Goal: Task Accomplishment & Management: Manage account settings

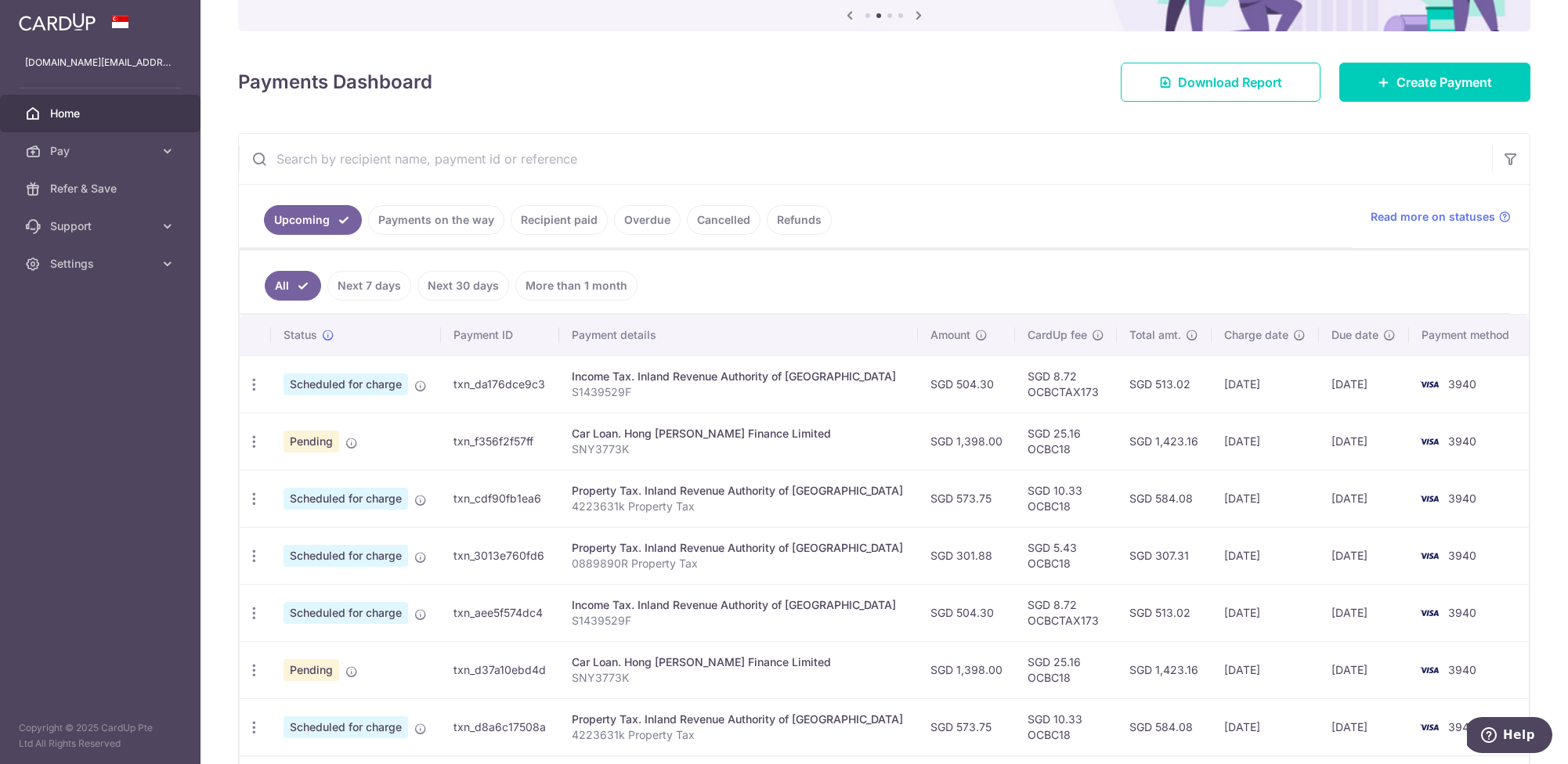
scroll to position [151, 0]
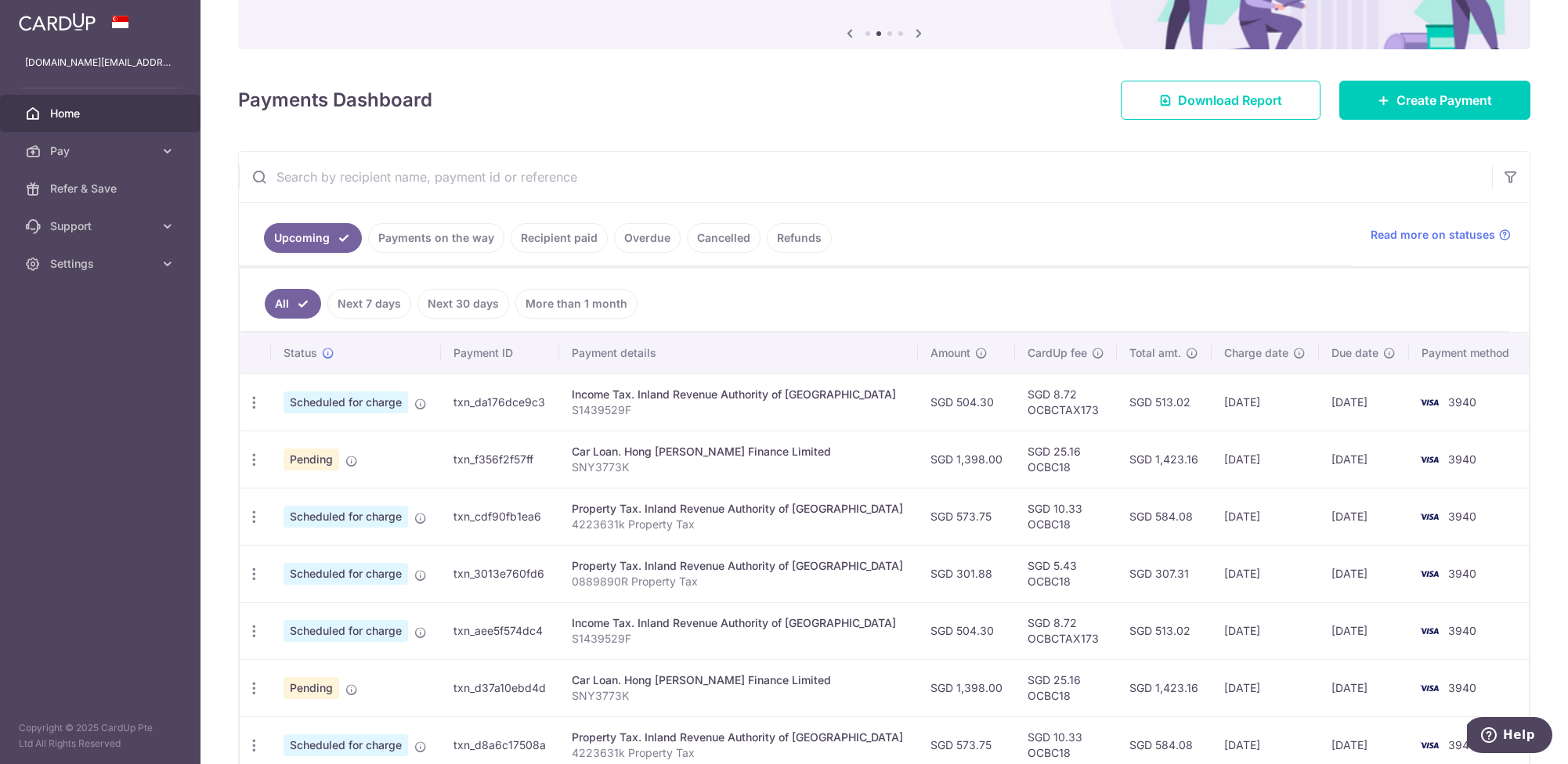
click at [320, 459] on span "Pending" at bounding box center [311, 460] width 56 height 22
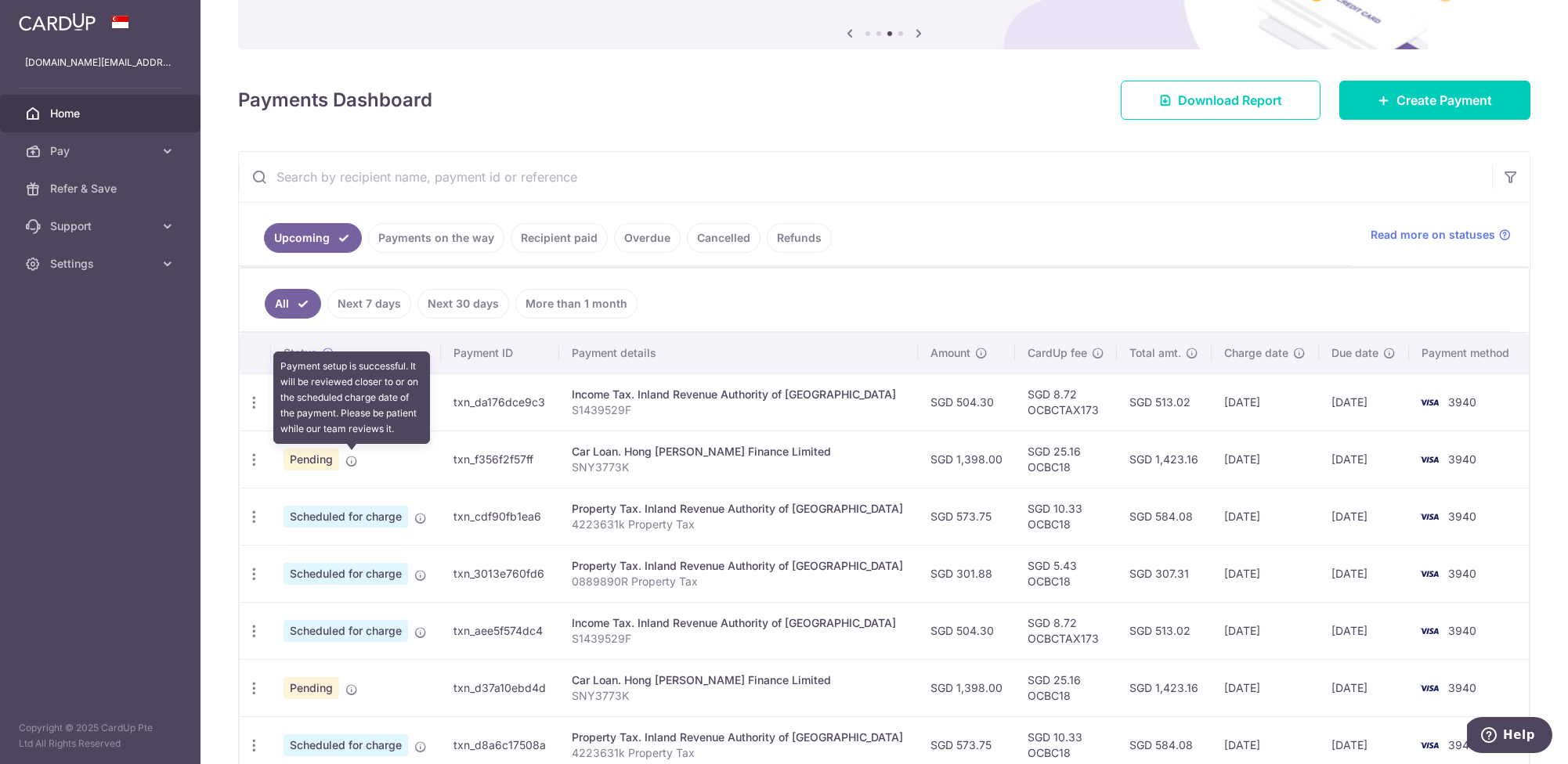
click at [354, 459] on icon at bounding box center [352, 461] width 13 height 13
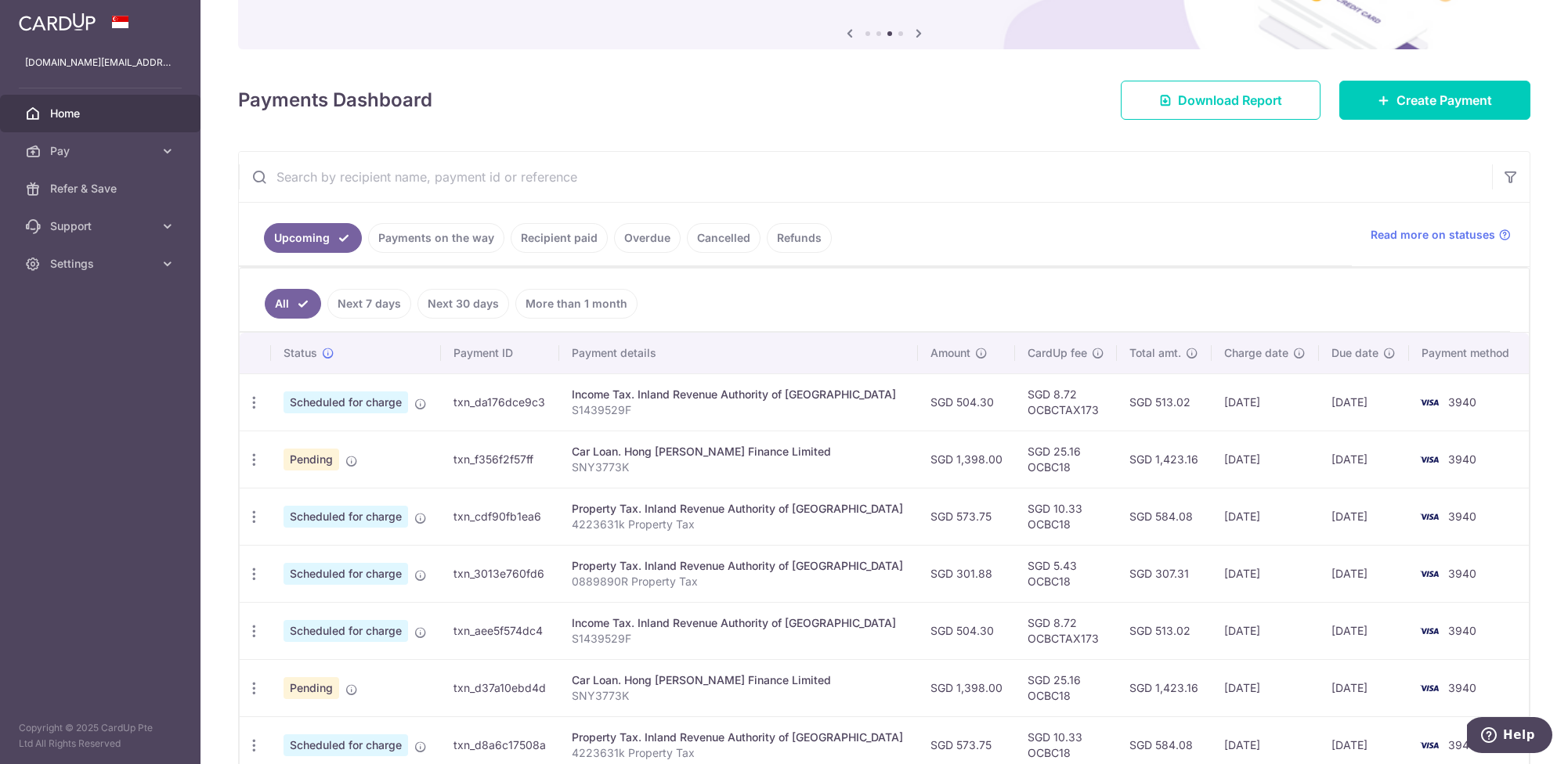
click at [421, 240] on link "Payments on the way" at bounding box center [436, 238] width 136 height 30
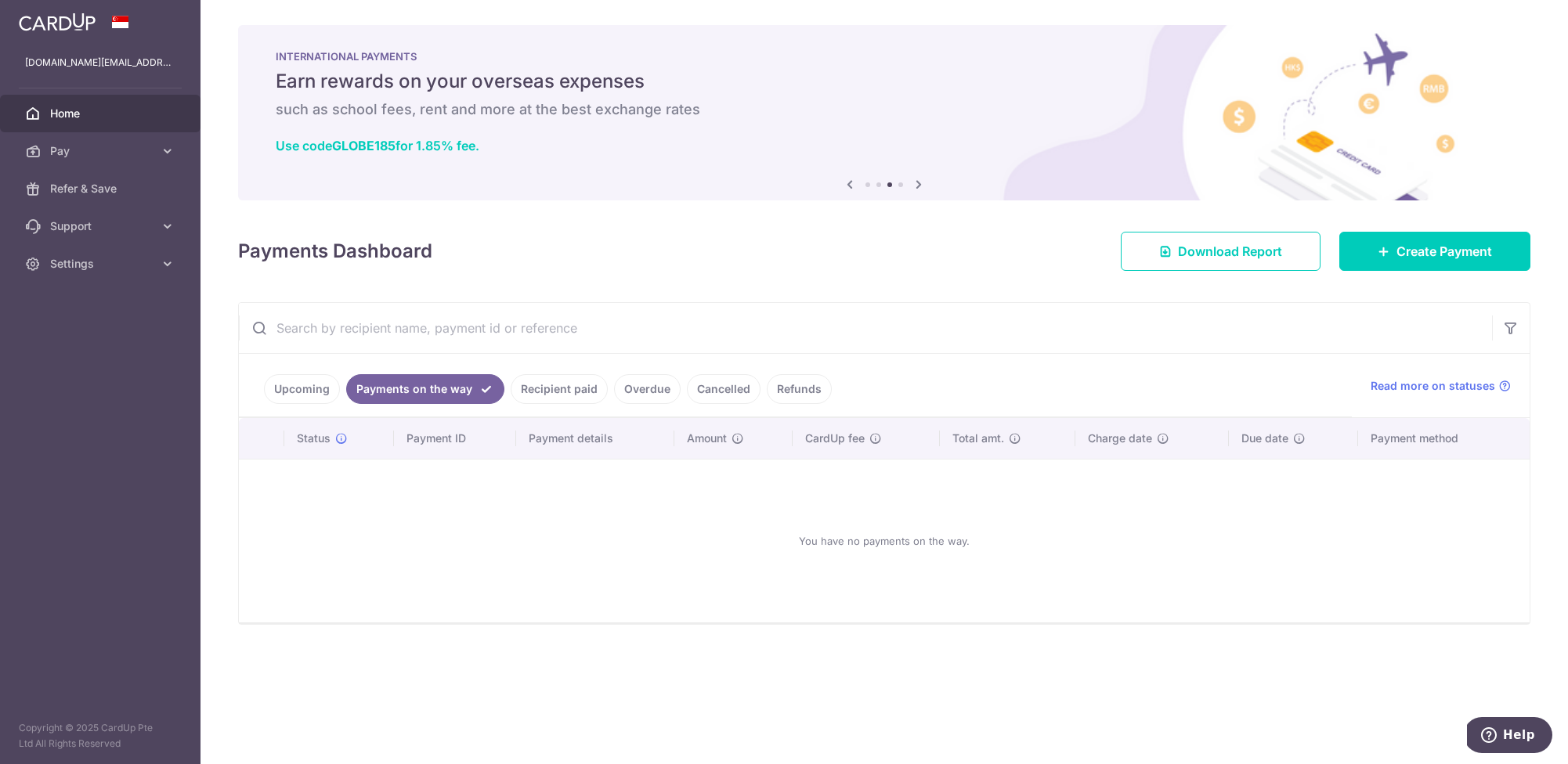
drag, startPoint x: 545, startPoint y: 387, endPoint x: 617, endPoint y: 390, distance: 72.1
click at [548, 387] on link "Recipient paid" at bounding box center [559, 390] width 97 height 30
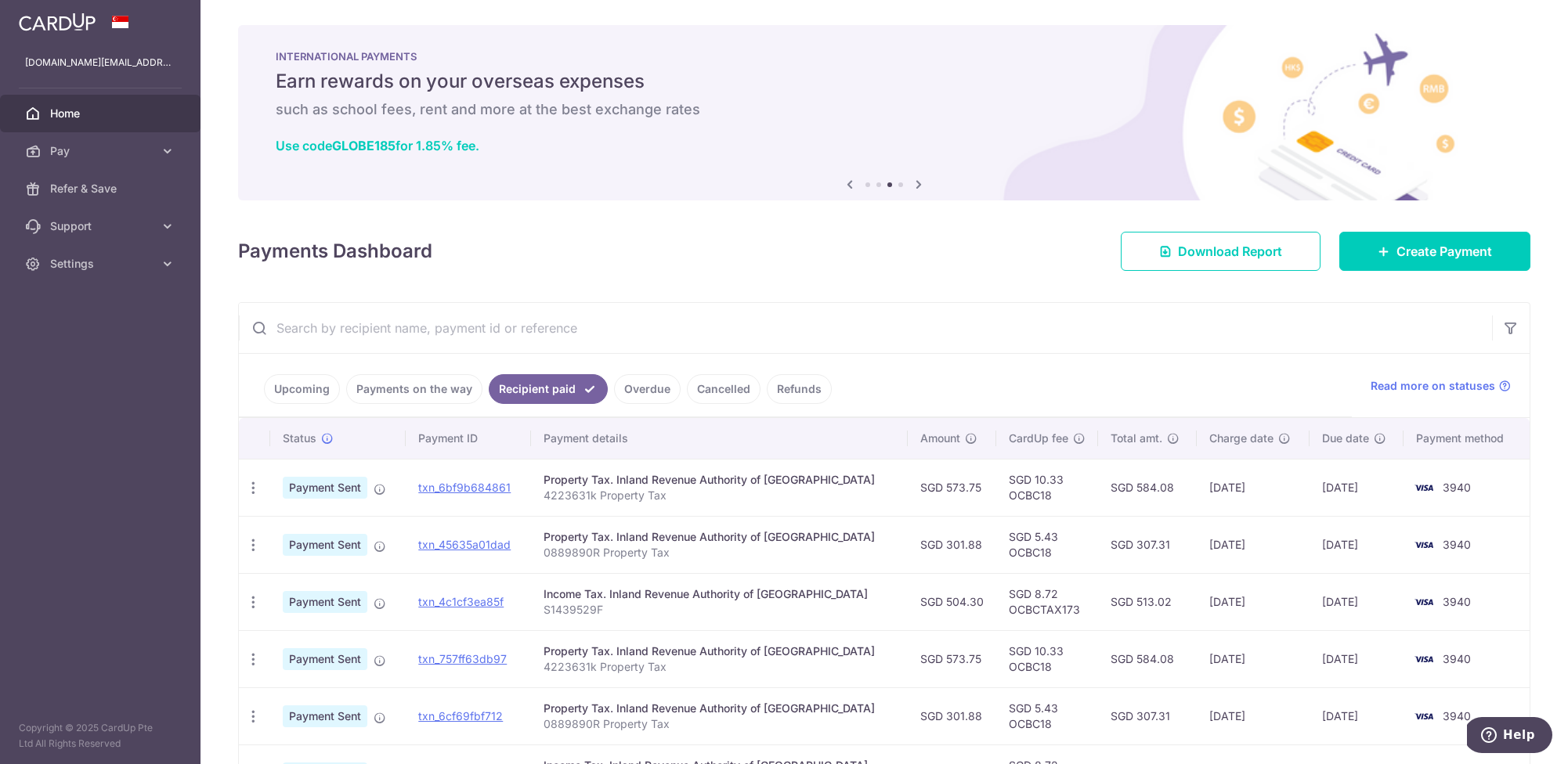
click at [655, 390] on link "Overdue" at bounding box center [648, 390] width 67 height 30
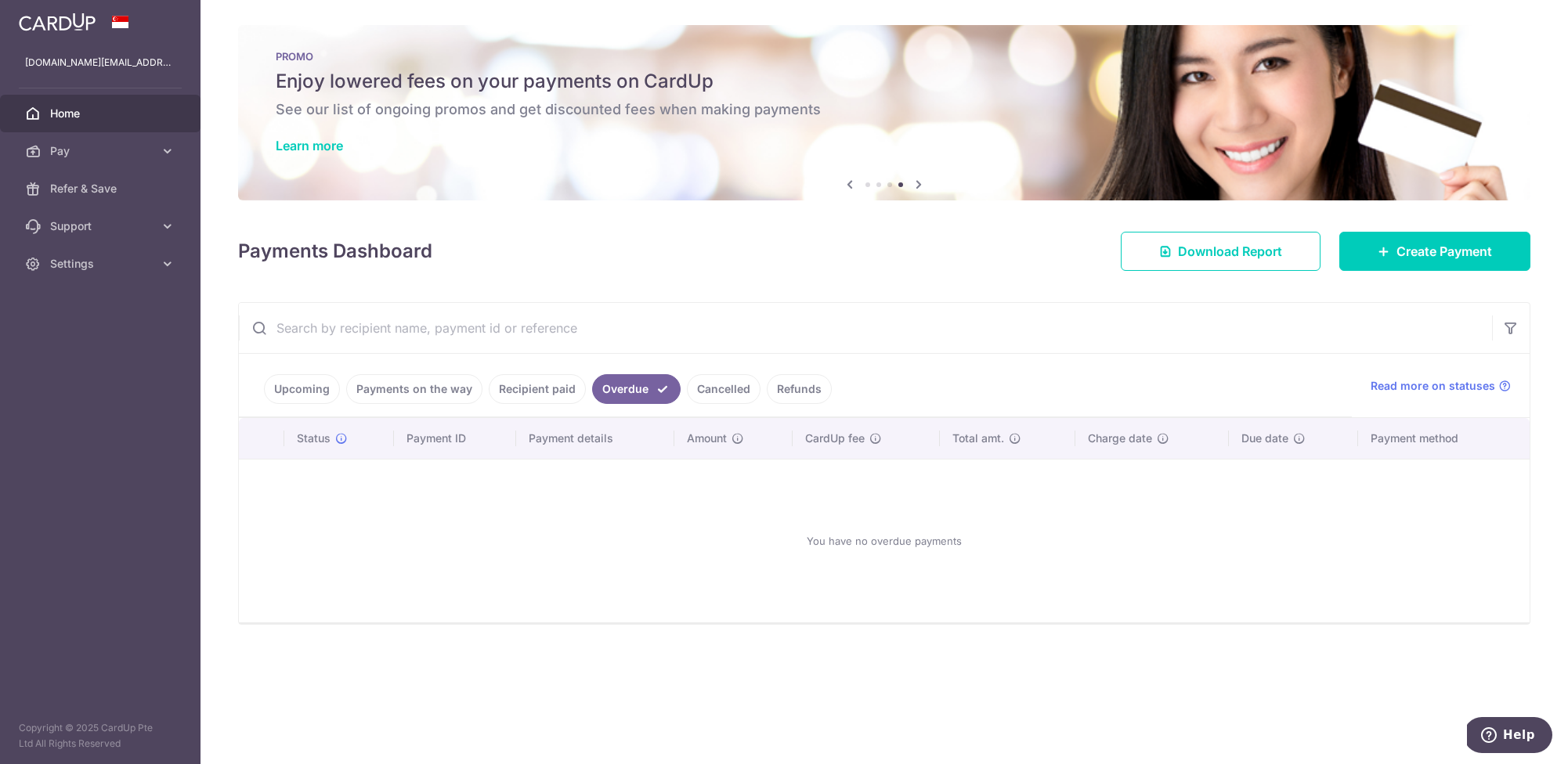
click at [712, 388] on link "Cancelled" at bounding box center [724, 390] width 74 height 30
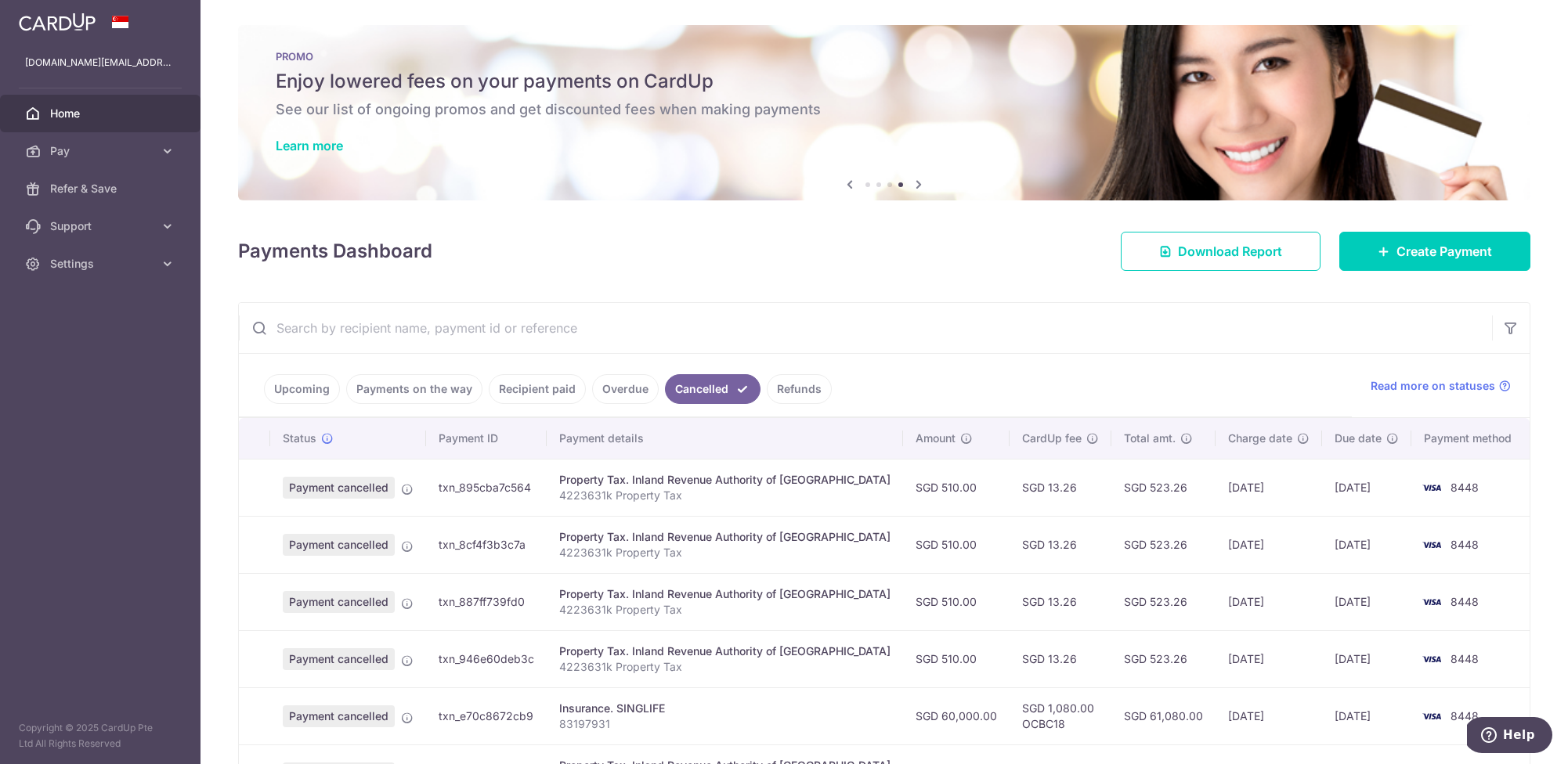
click at [782, 385] on link "Refunds" at bounding box center [799, 390] width 65 height 30
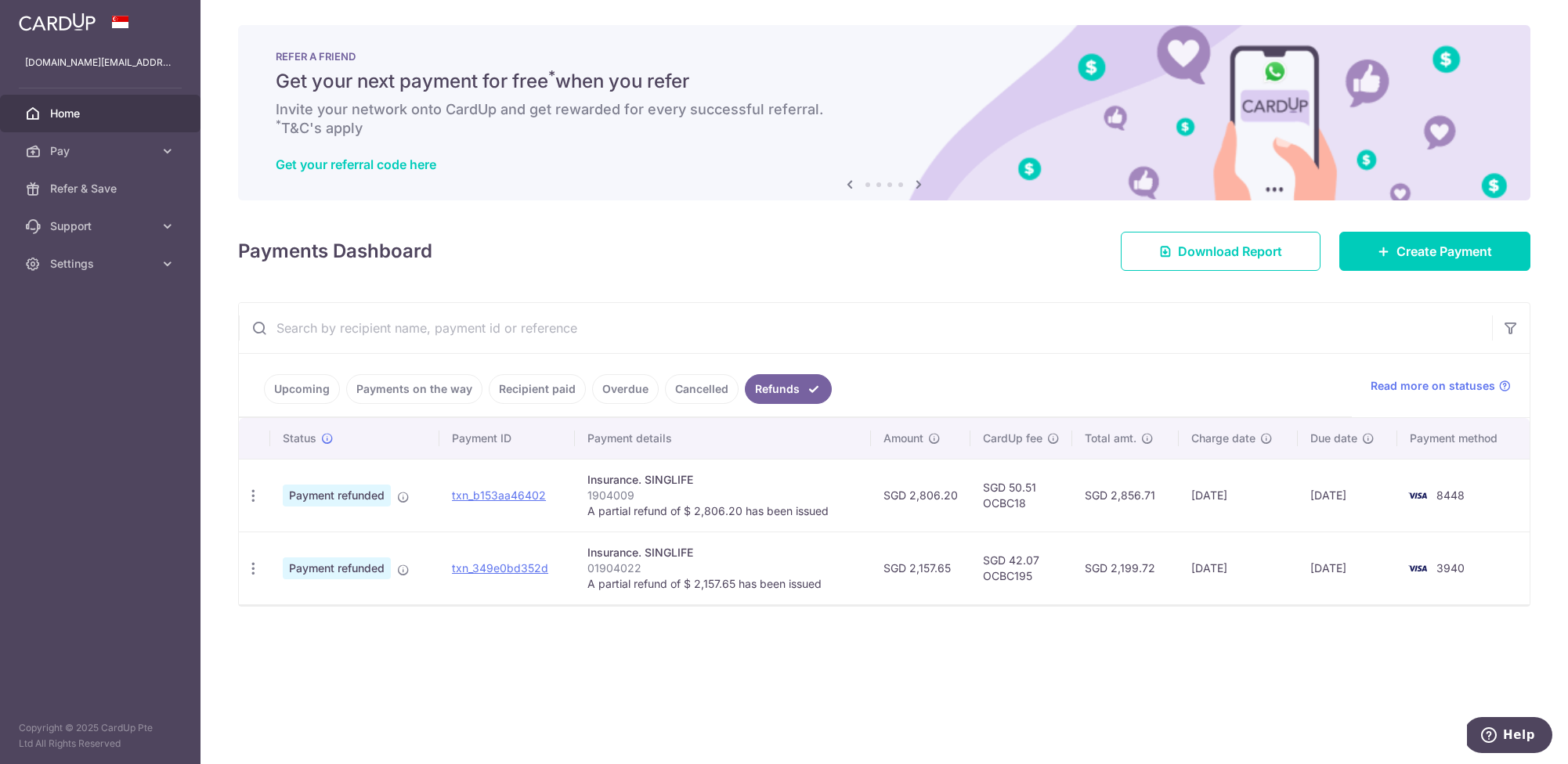
click at [63, 115] on span "Home" at bounding box center [102, 113] width 103 height 16
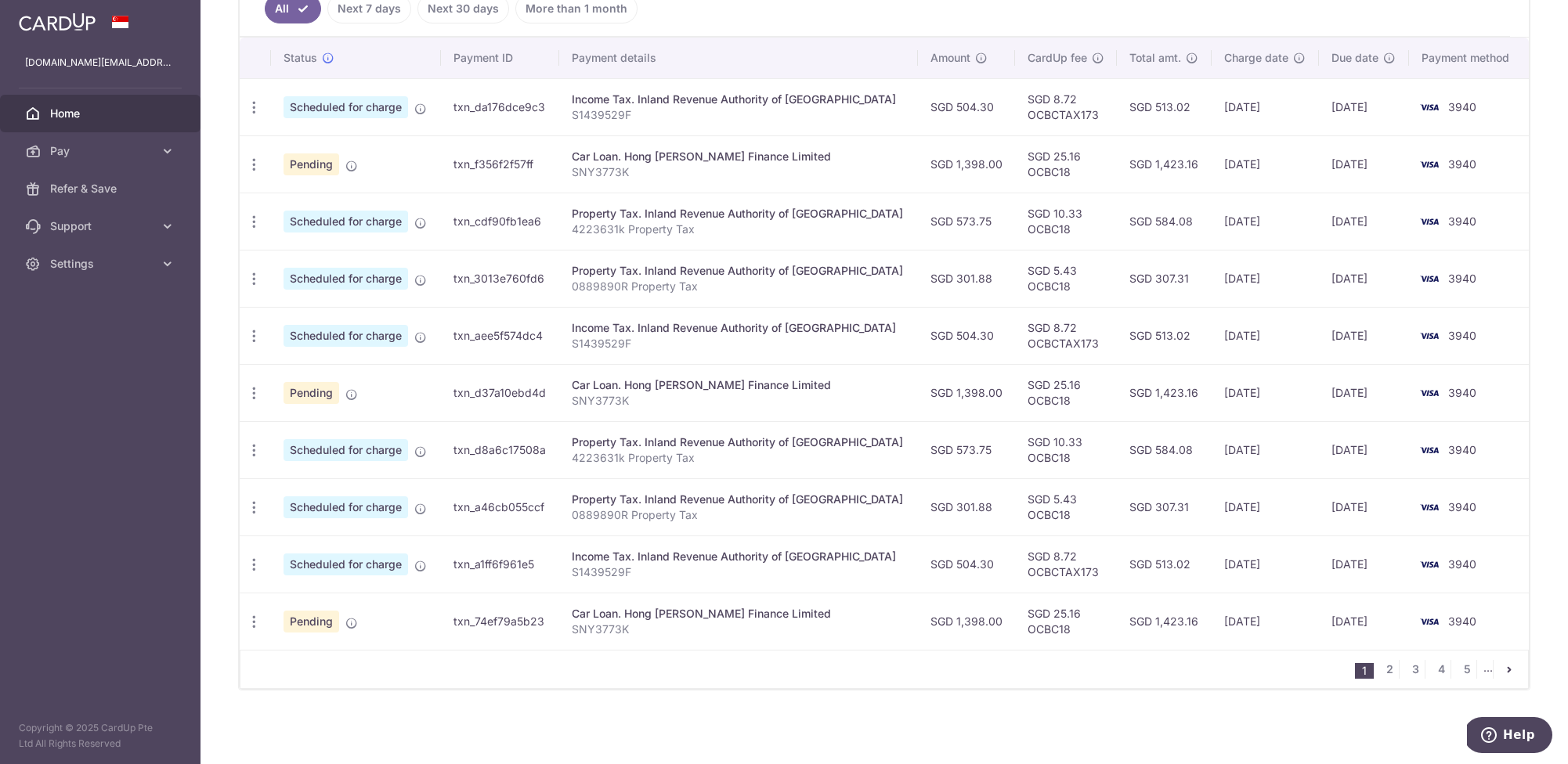
scroll to position [447, 0]
click at [1472, 668] on link "5" at bounding box center [1467, 670] width 19 height 19
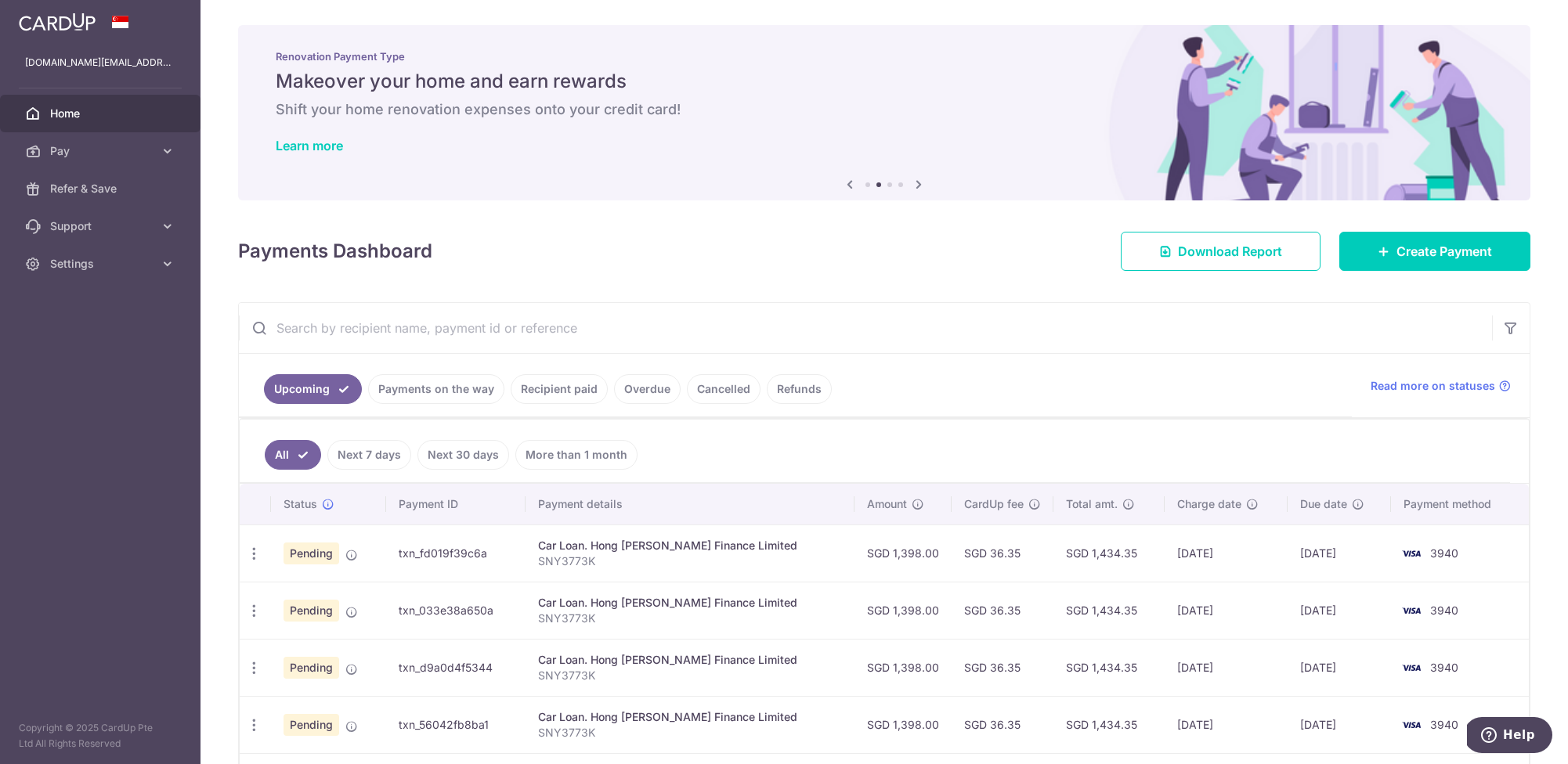
scroll to position [0, 0]
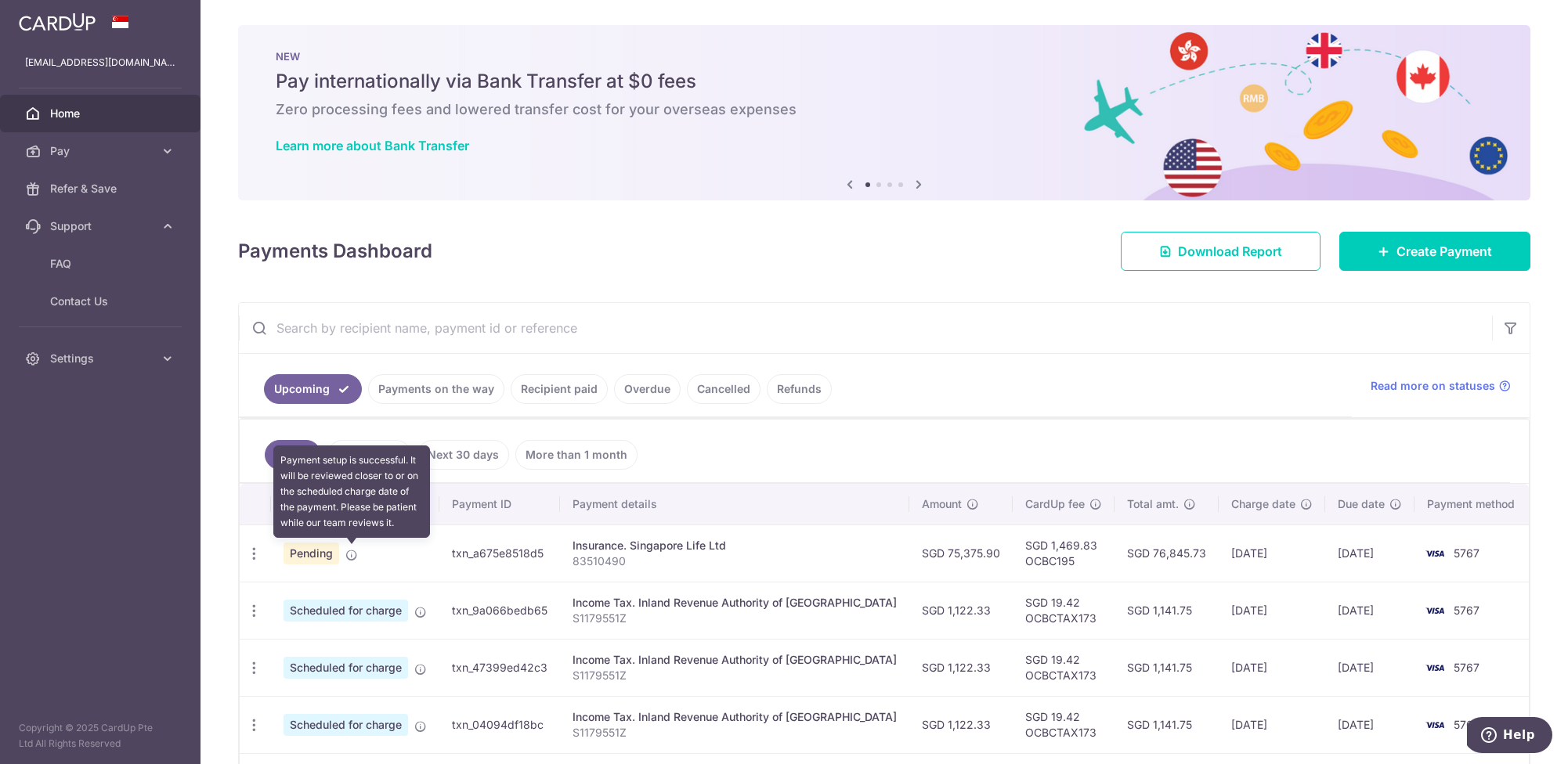
click at [352, 551] on icon at bounding box center [352, 555] width 13 height 13
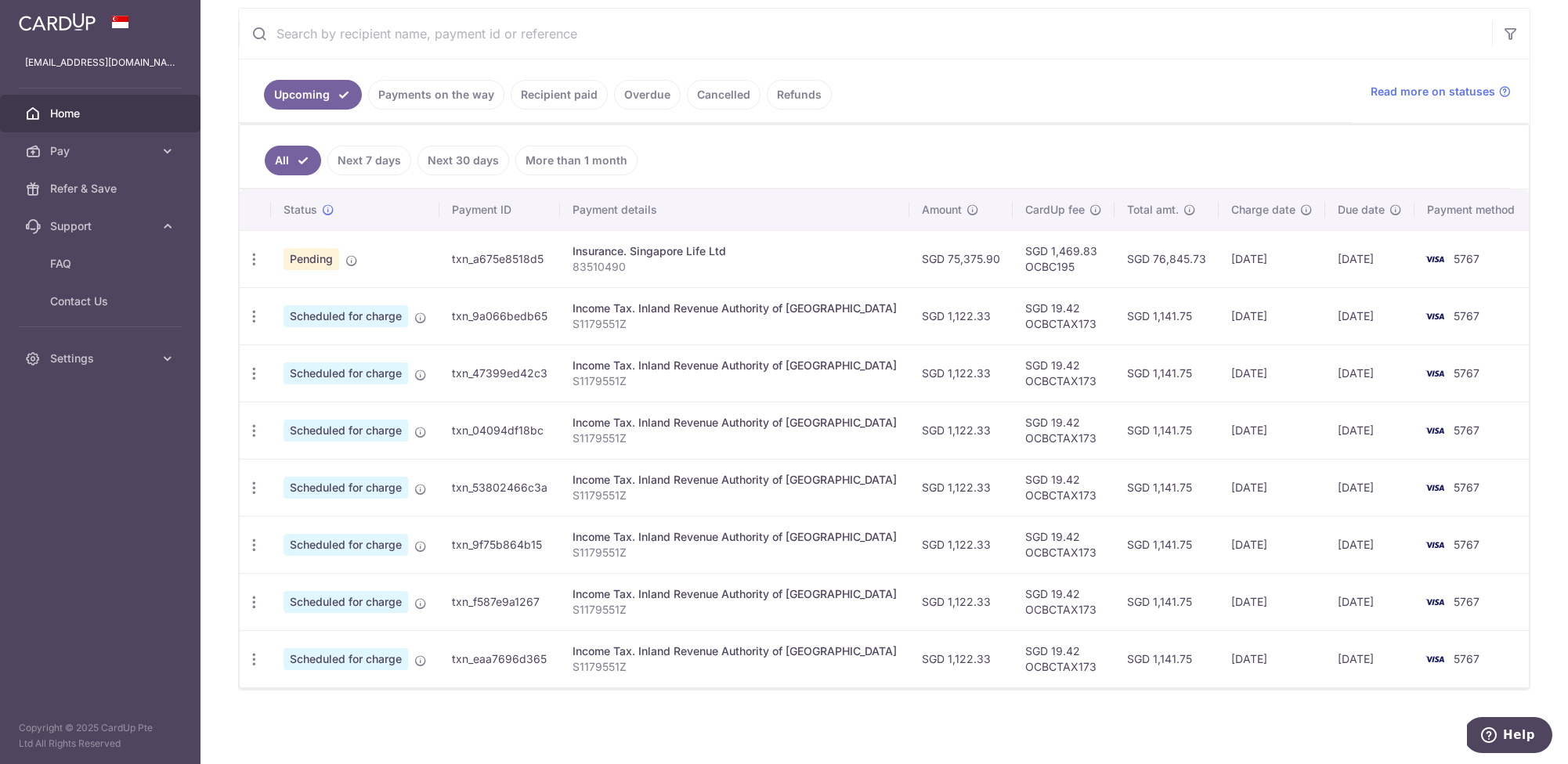
scroll to position [294, 0]
click at [69, 111] on span "Home" at bounding box center [102, 113] width 103 height 16
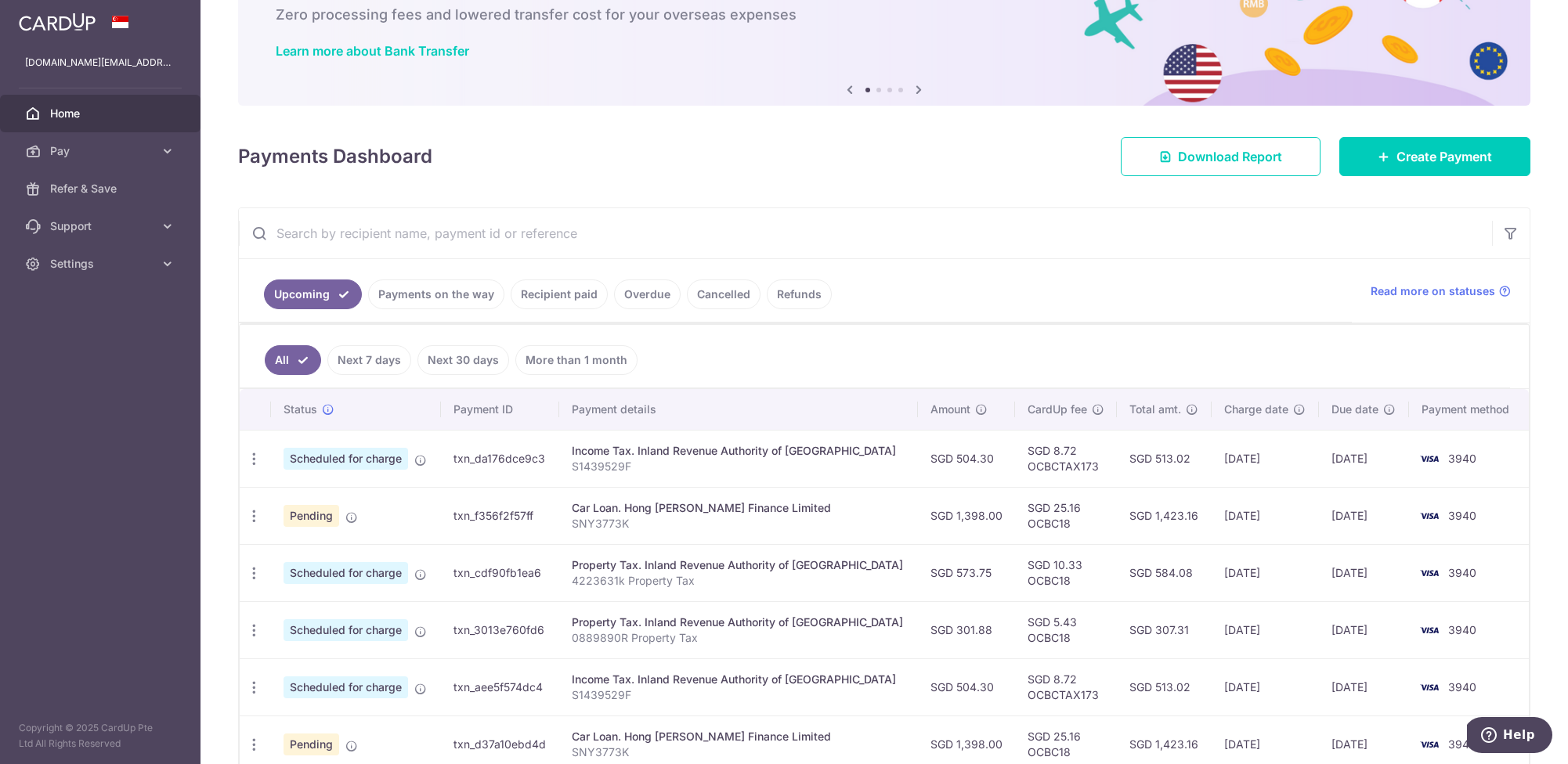
scroll to position [112, 0]
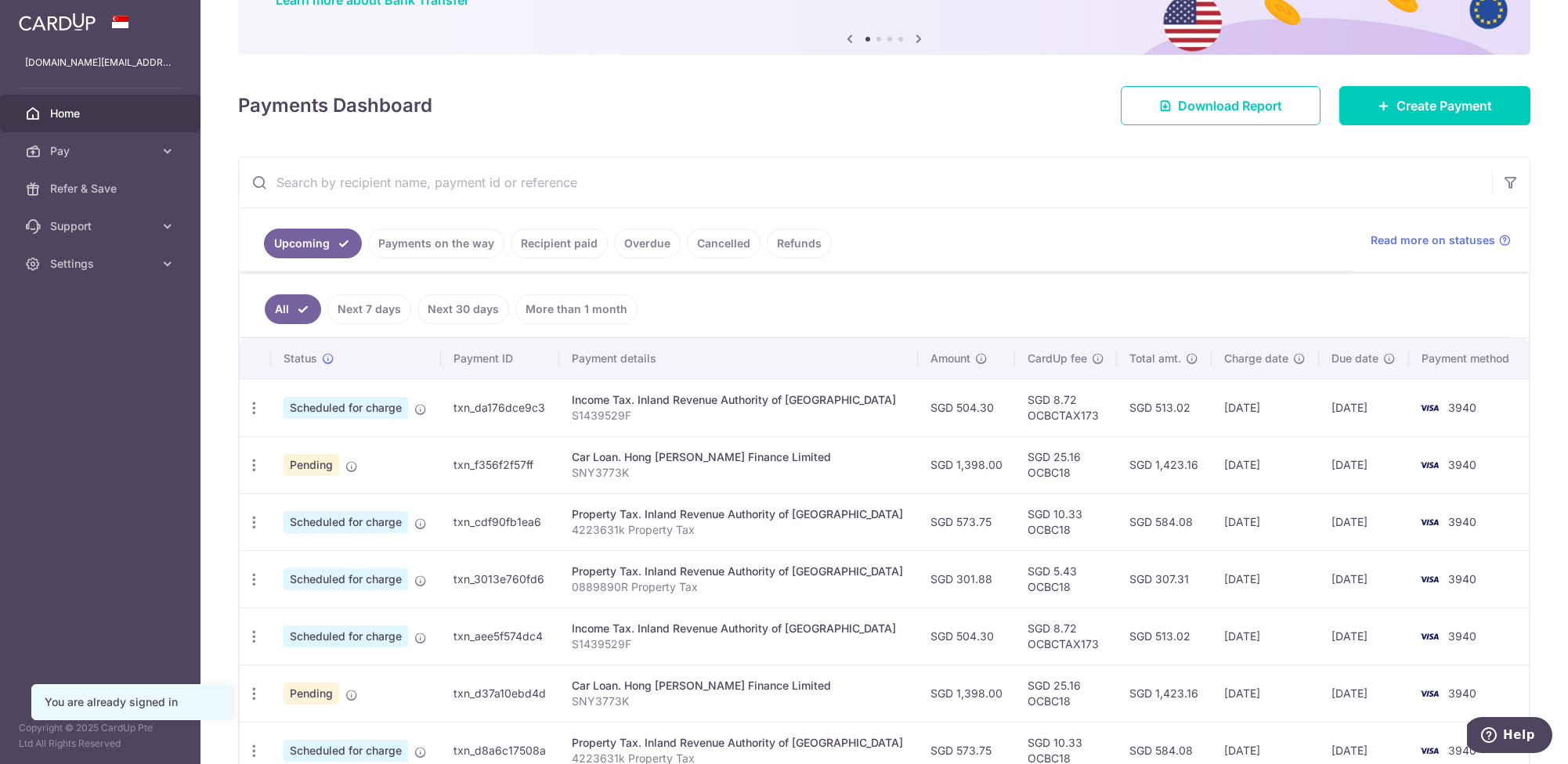
click at [134, 708] on div "You are already signed in" at bounding box center [131, 702] width 174 height 16
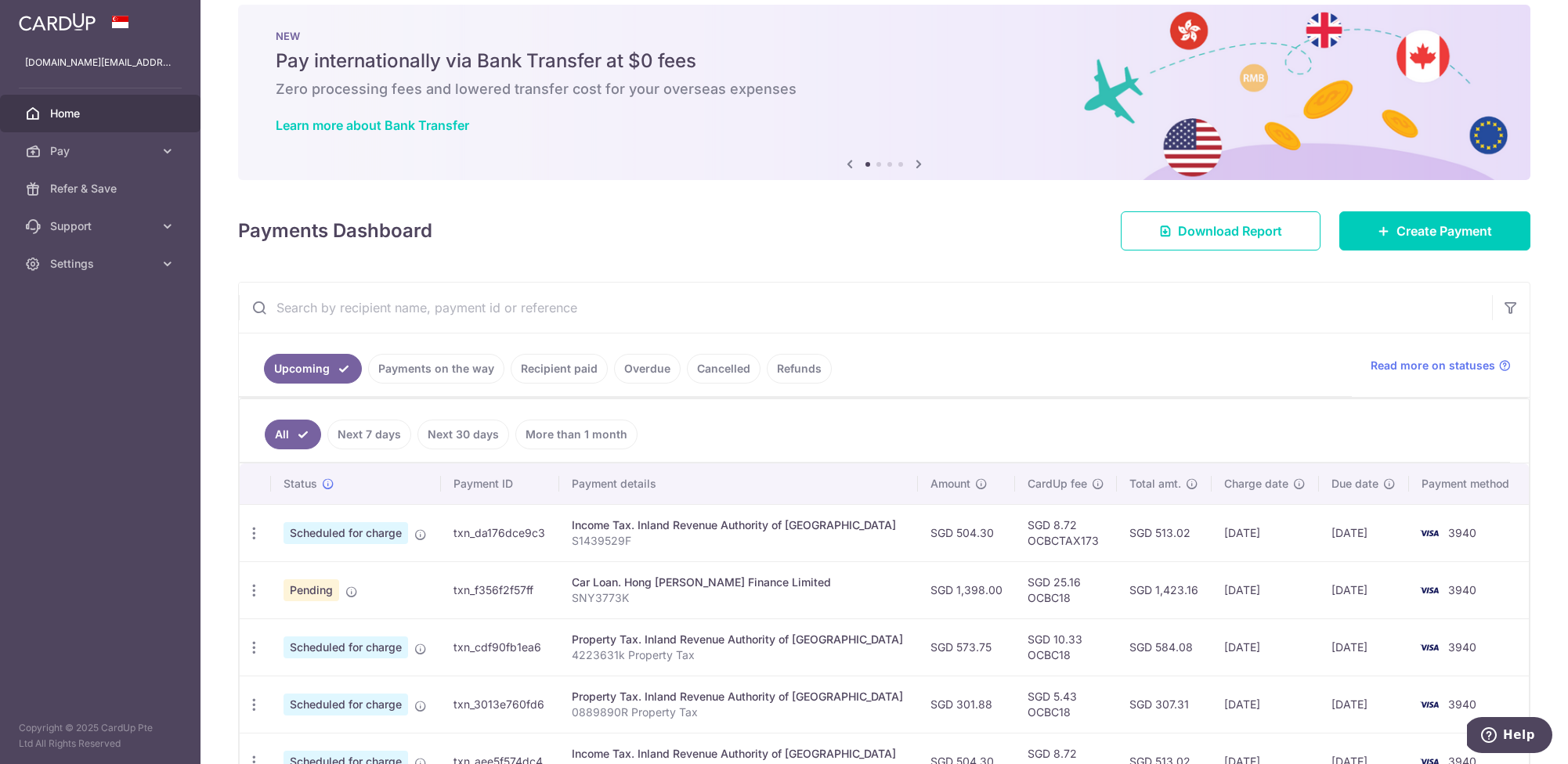
scroll to position [0, 0]
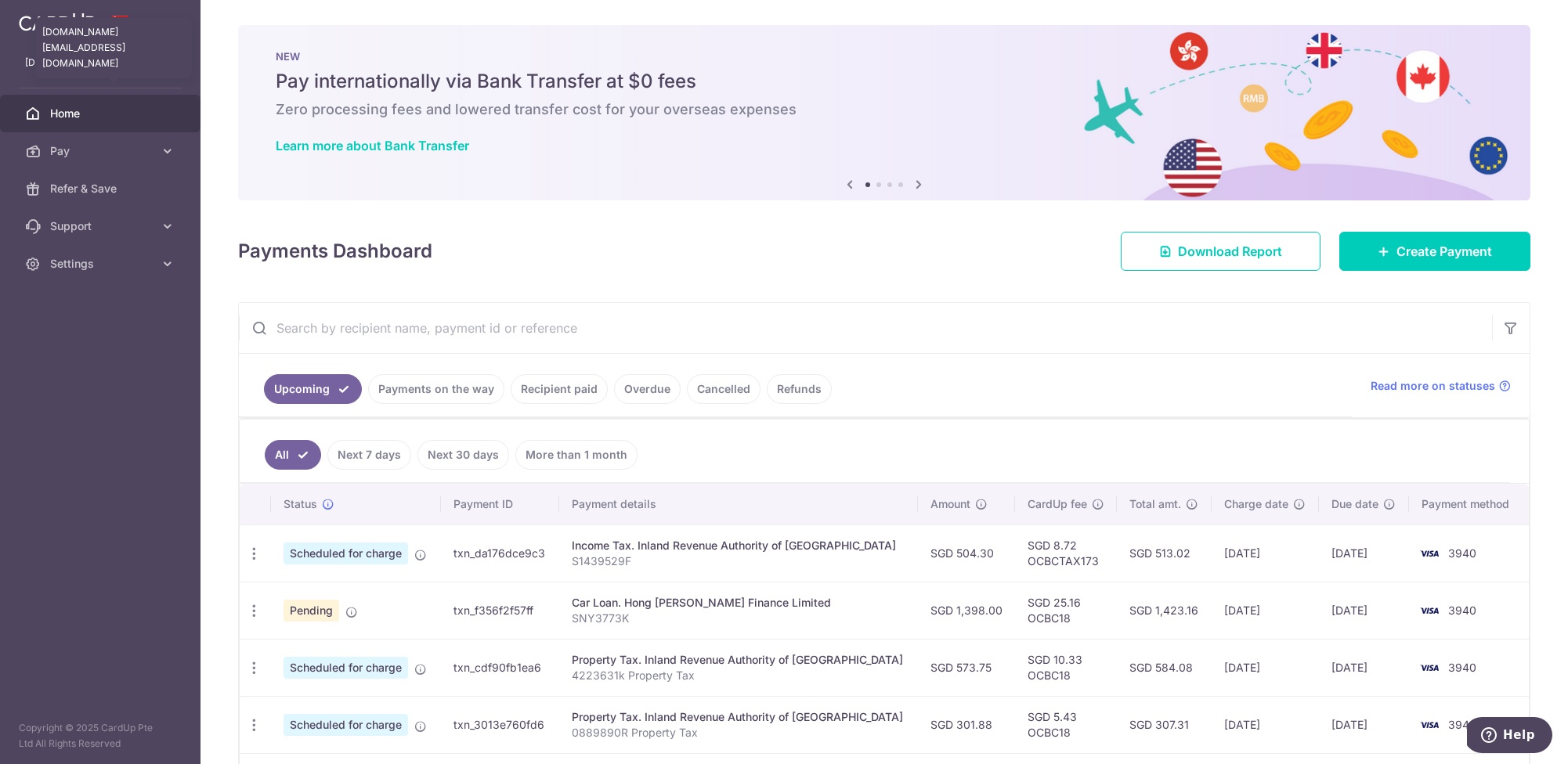
click at [94, 60] on p "kathryntan.ps@gmail.com" at bounding box center [101, 63] width 151 height 16
click at [120, 63] on p "kathryntan.ps@gmail.com" at bounding box center [101, 63] width 151 height 16
drag, startPoint x: 1289, startPoint y: 154, endPoint x: 1311, endPoint y: 144, distance: 24.2
click at [1289, 153] on div "NEW Pay internationally via Bank Transfer at $0 fees Zero processing fees and l…" at bounding box center [884, 103] width 1293 height 156
click at [75, 106] on span "Home" at bounding box center [102, 113] width 103 height 16
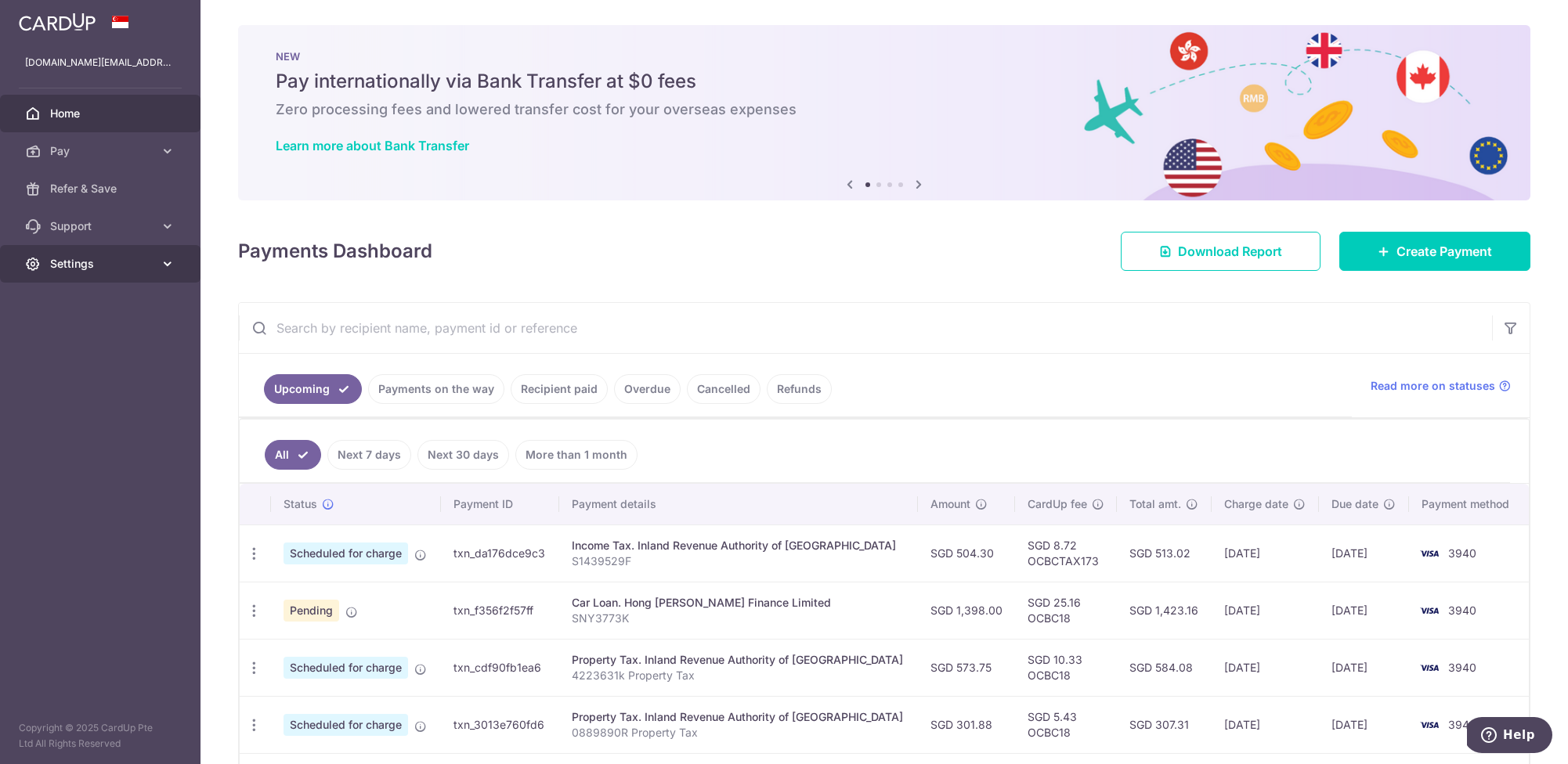
click at [113, 269] on span "Settings" at bounding box center [102, 264] width 103 height 16
click at [92, 341] on span "Logout" at bounding box center [102, 340] width 103 height 16
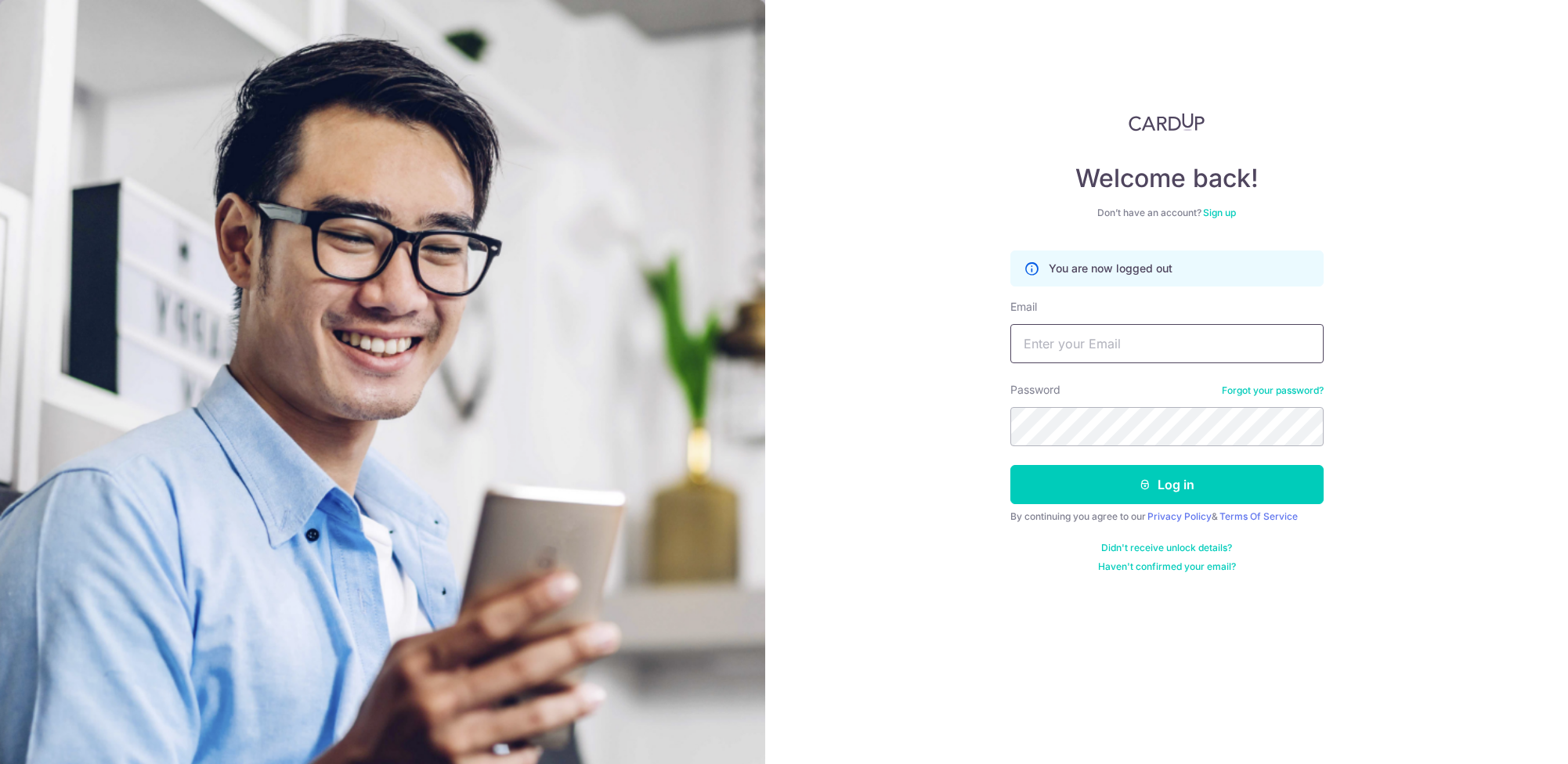
click at [1078, 343] on input "Email" at bounding box center [1166, 344] width 313 height 39
click at [1080, 341] on input "drtanchhinhwee" at bounding box center [1166, 344] width 313 height 39
click at [1124, 343] on input "drtanchinhwee" at bounding box center [1166, 344] width 313 height 39
drag, startPoint x: 1128, startPoint y: 344, endPoint x: 1141, endPoint y: 345, distance: 13.0
click at [1128, 344] on input "drtanchinhwee@Gmail.com" at bounding box center [1166, 344] width 313 height 39
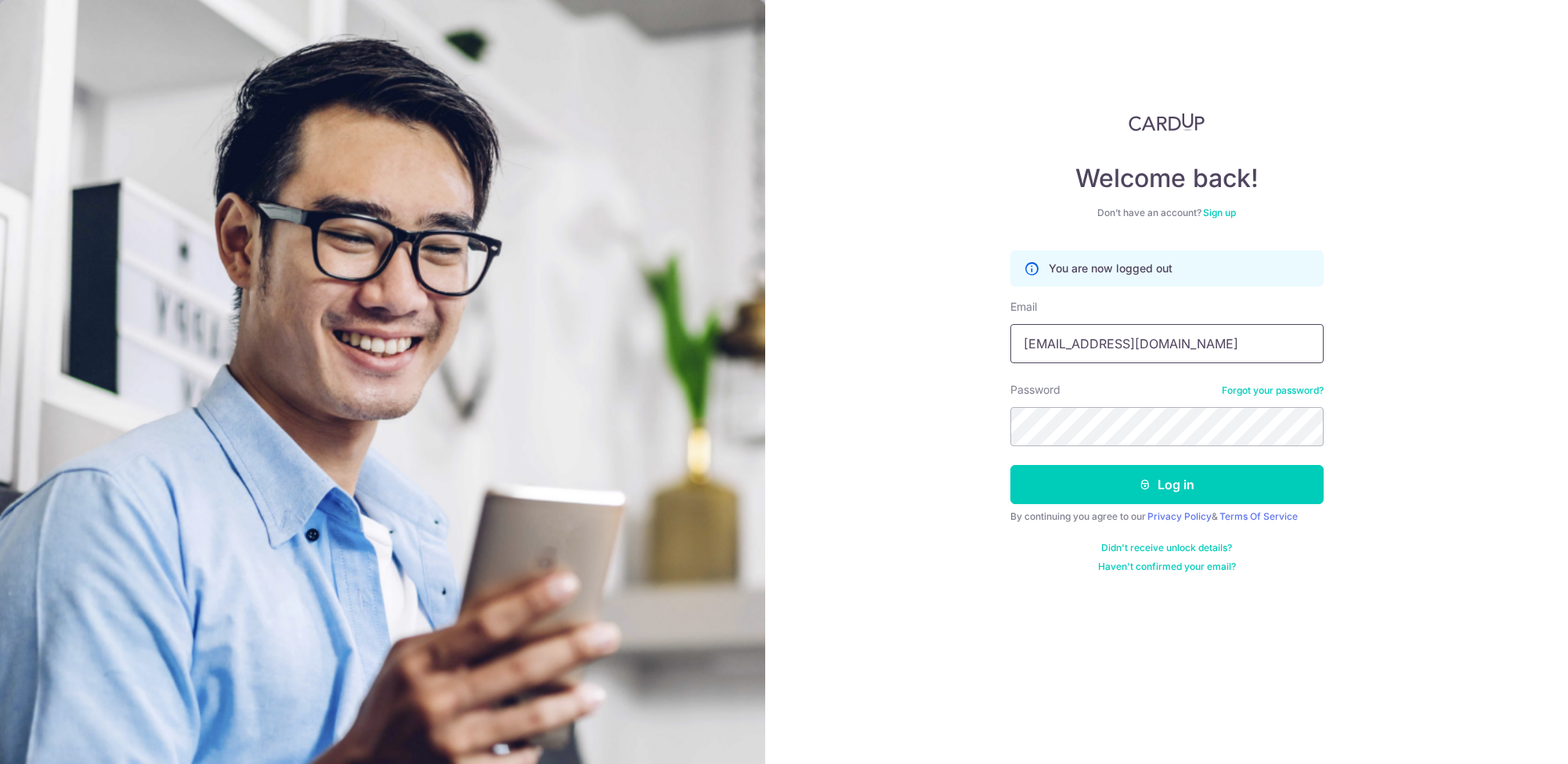
click at [1133, 345] on input "drtanchinhwee@Gmail.com" at bounding box center [1166, 344] width 313 height 39
type input "[EMAIL_ADDRESS][DOMAIN_NAME]"
click at [1180, 487] on button "Log in" at bounding box center [1166, 484] width 313 height 39
